Goal: Task Accomplishment & Management: Use online tool/utility

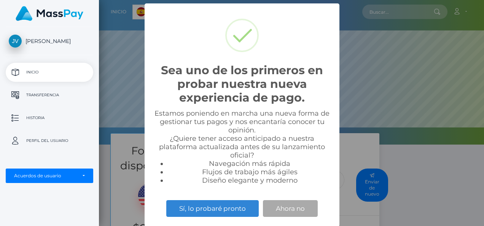
scroll to position [144, 385]
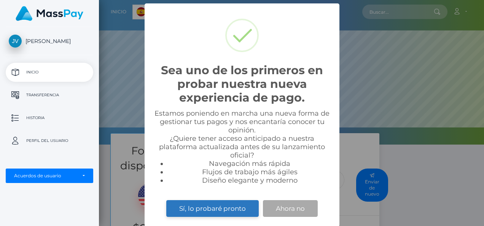
click at [239, 208] on button "Sí, lo probaré pronto" at bounding box center [212, 208] width 92 height 17
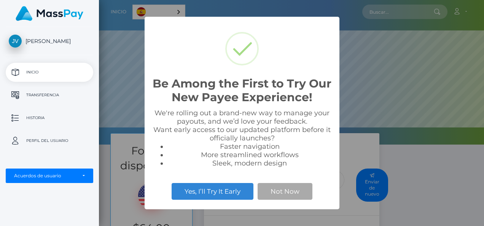
scroll to position [144, 385]
click at [284, 194] on button "Not Now" at bounding box center [284, 191] width 55 height 17
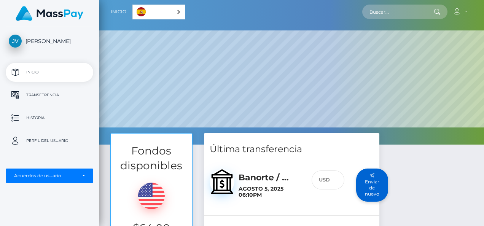
click at [372, 182] on button "Enviar de nuevo" at bounding box center [372, 184] width 32 height 33
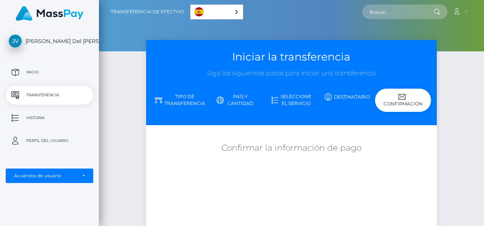
click at [401, 97] on icon at bounding box center [401, 96] width 7 height 7
click at [181, 98] on link "Tipo de transferencia" at bounding box center [180, 100] width 56 height 20
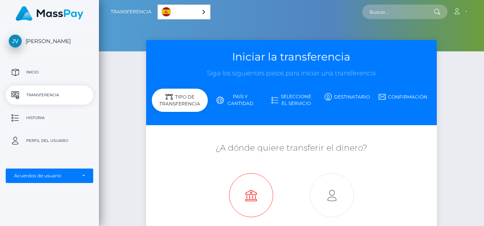
click at [251, 198] on icon at bounding box center [251, 195] width 81 height 44
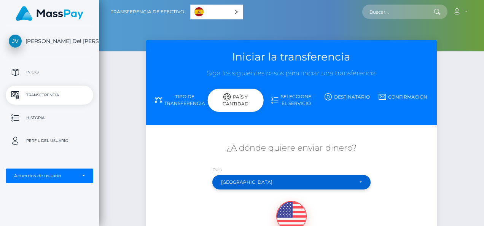
click at [283, 179] on div "[GEOGRAPHIC_DATA]" at bounding box center [291, 182] width 158 height 14
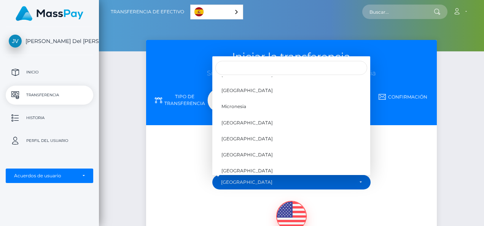
scroll to position [2179, 0]
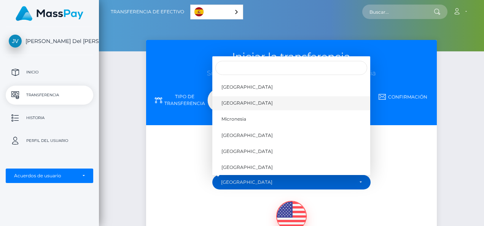
click at [245, 103] on link "[GEOGRAPHIC_DATA]" at bounding box center [291, 103] width 158 height 14
select select "MEX"
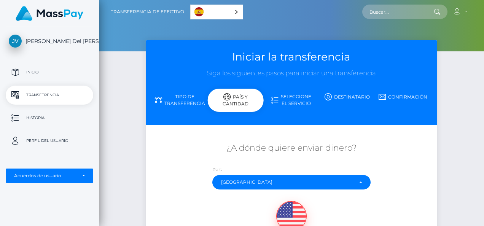
click at [294, 98] on link "Seleccione el servicio" at bounding box center [291, 100] width 56 height 20
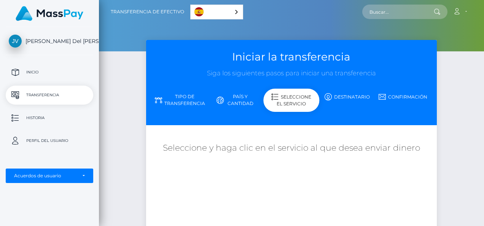
click at [294, 98] on div "Seleccione el servicio" at bounding box center [291, 100] width 56 height 23
click at [298, 100] on div "Seleccione el servicio" at bounding box center [291, 100] width 56 height 23
click at [346, 96] on link "Destinatario" at bounding box center [347, 96] width 56 height 13
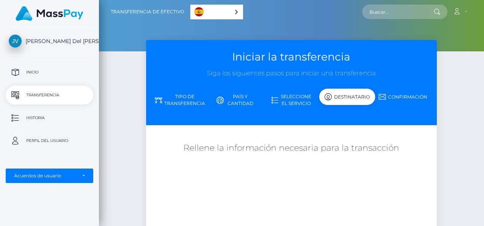
click at [388, 96] on link "Confirmación" at bounding box center [403, 96] width 56 height 13
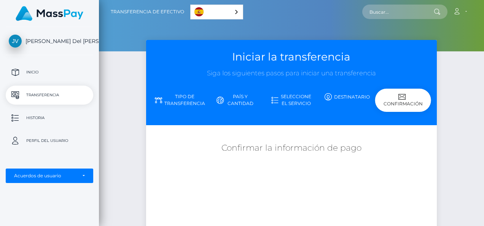
click at [388, 96] on div "Confirmación" at bounding box center [403, 100] width 56 height 23
click at [35, 94] on p "Transferencia" at bounding box center [49, 94] width 81 height 11
